Goal: Information Seeking & Learning: Find specific fact

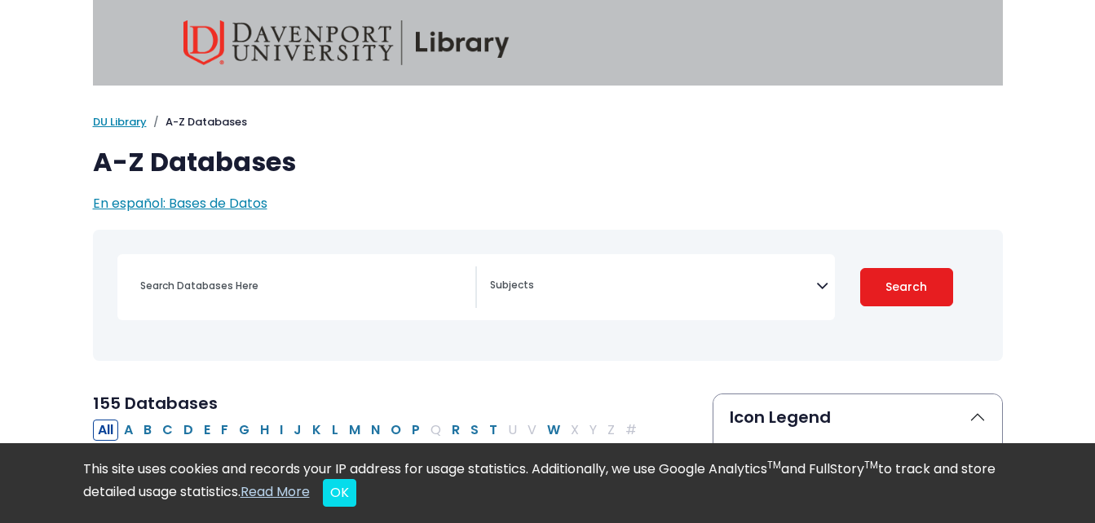
select select "Database Subject Filter"
click at [204, 282] on input "Search database by title or keyword" at bounding box center [302, 286] width 345 height 24
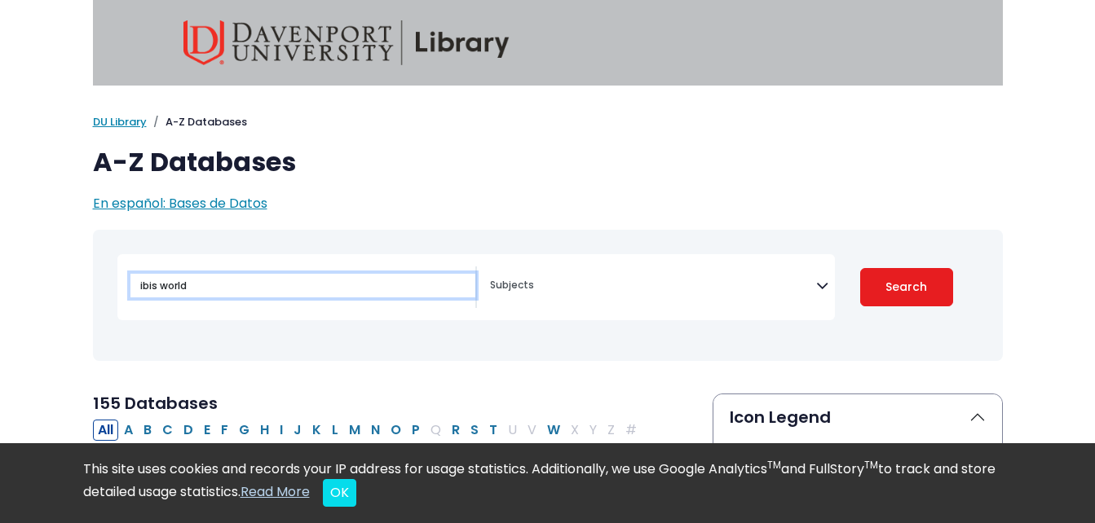
type input "ibis world"
click at [860, 268] on button "Search" at bounding box center [906, 287] width 93 height 38
select select "Database Subject Filter"
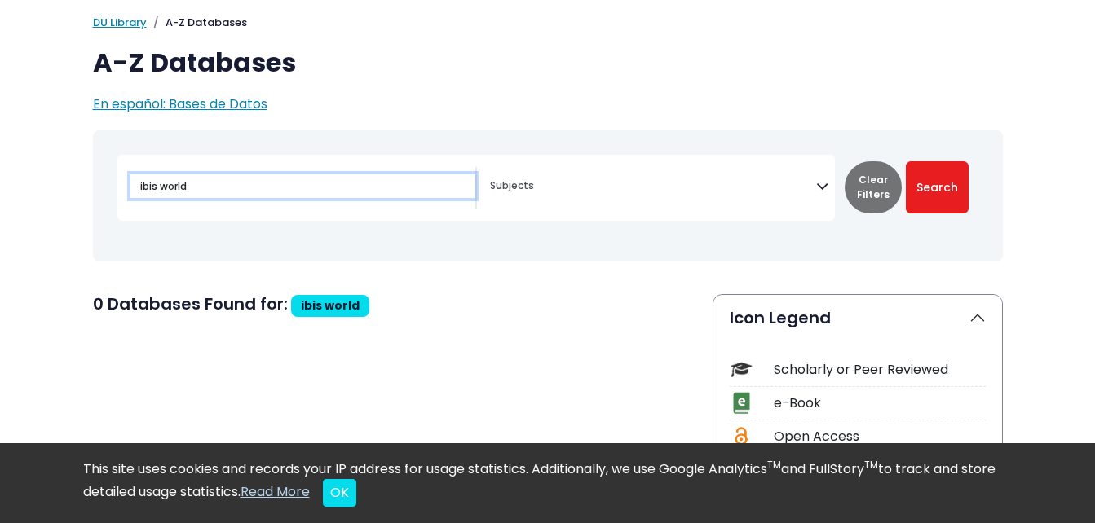
scroll to position [100, 0]
click at [142, 183] on input "ibis world" at bounding box center [302, 186] width 345 height 24
click at [164, 188] on input "Ibis world" at bounding box center [302, 186] width 345 height 24
type input "Ibis World"
click at [906, 161] on button "Search" at bounding box center [937, 187] width 63 height 52
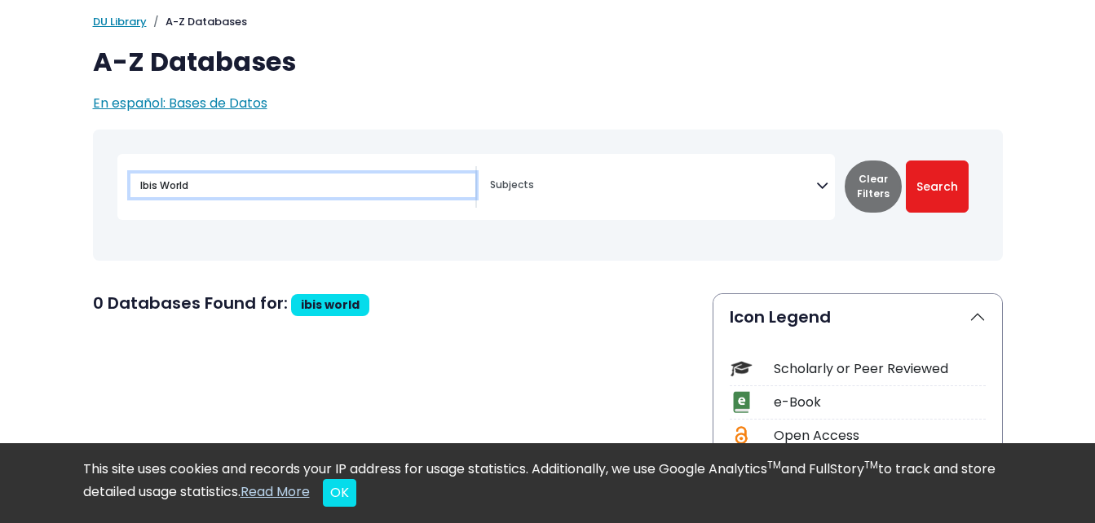
select select "Database Subject Filter"
